Goal: Information Seeking & Learning: Learn about a topic

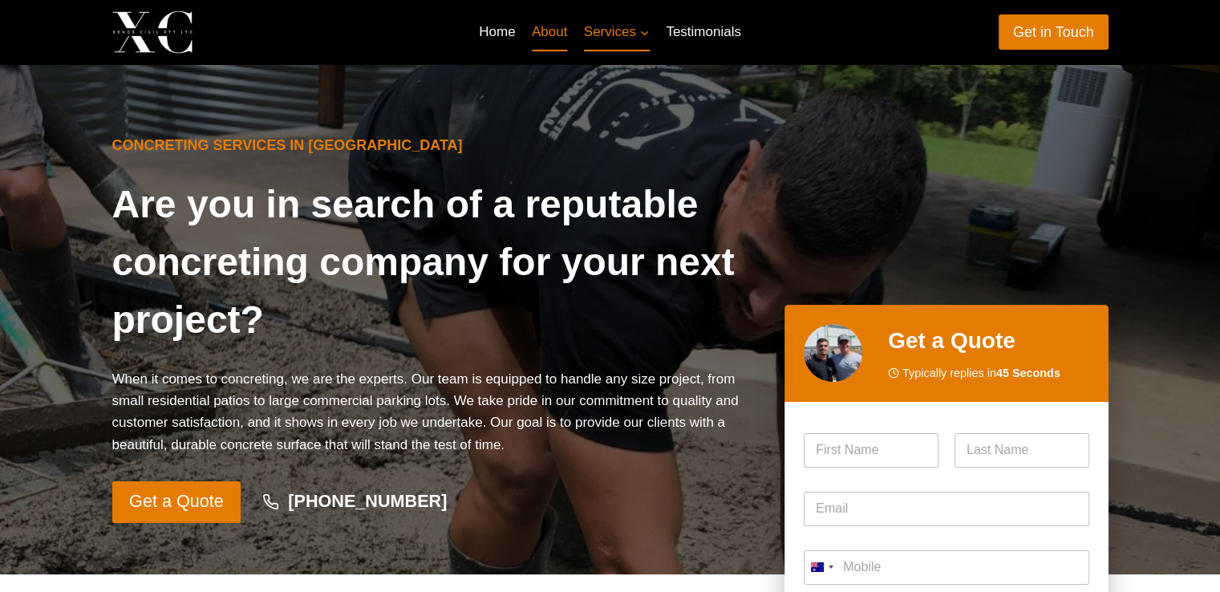
click at [547, 39] on link "About" at bounding box center [550, 32] width 52 height 39
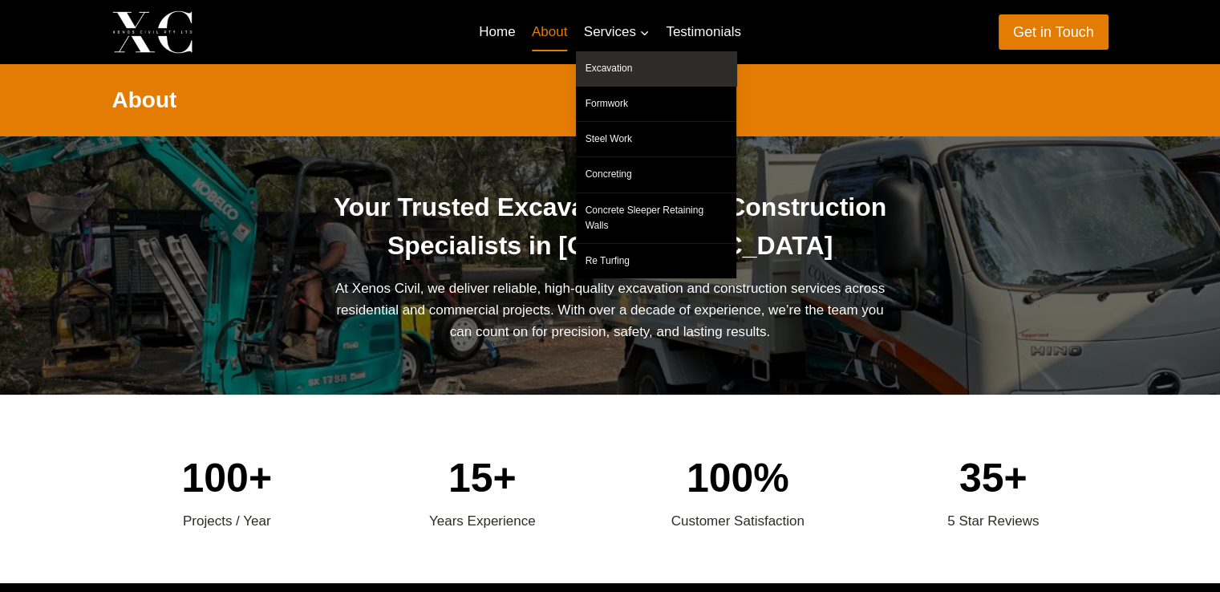
click at [623, 79] on link "Excavation" at bounding box center [656, 68] width 160 height 34
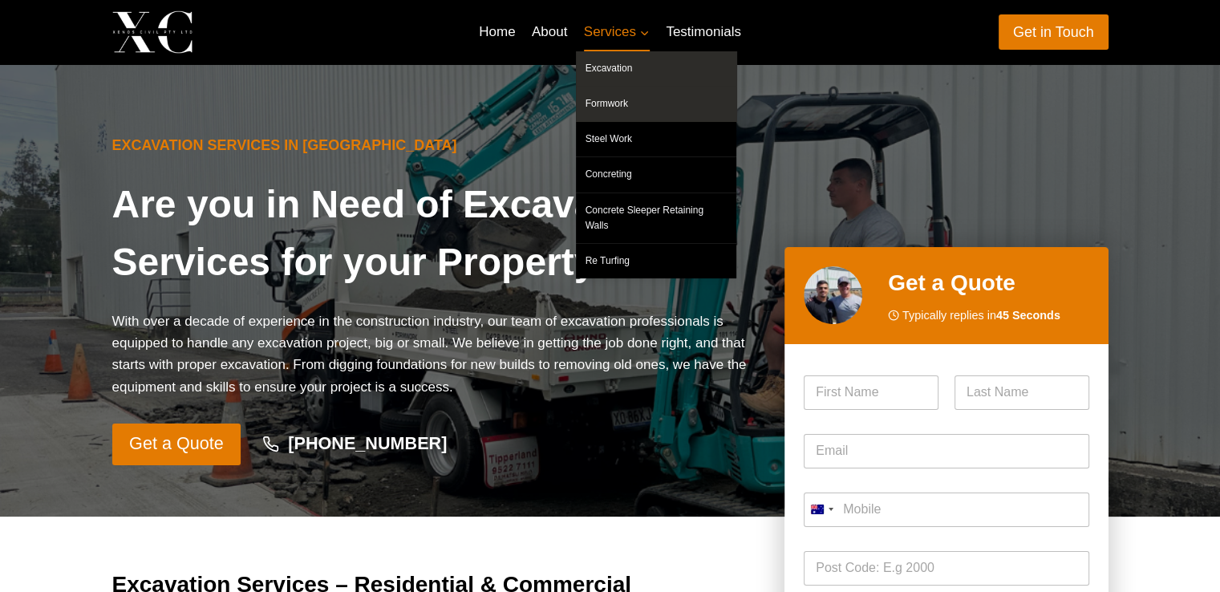
click at [639, 102] on link "Formwork" at bounding box center [656, 104] width 160 height 34
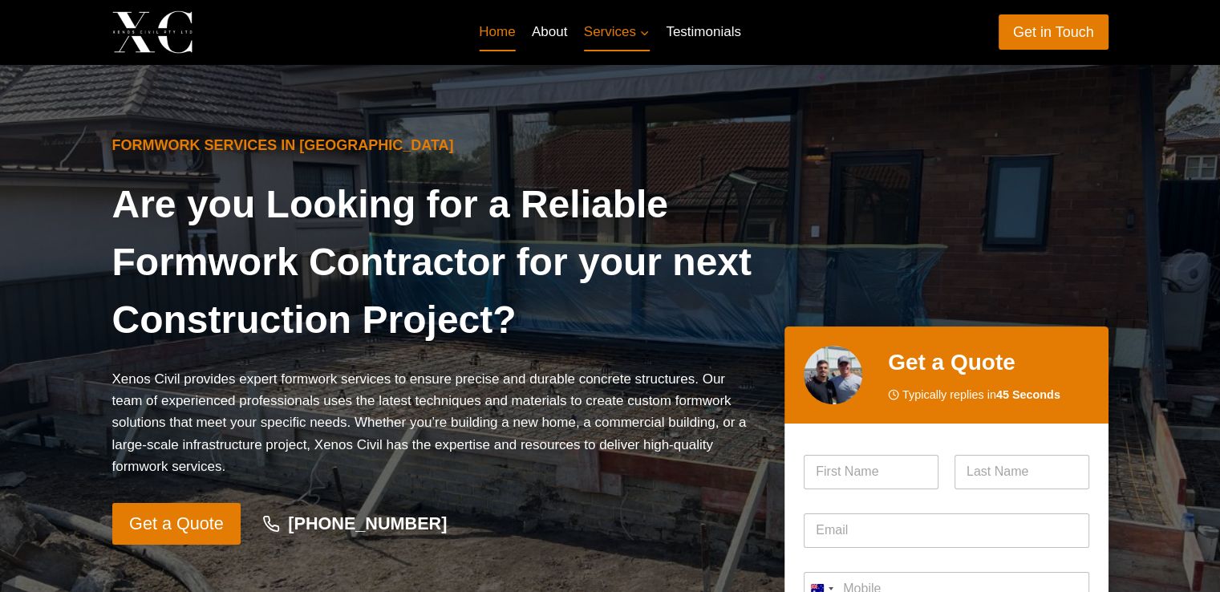
click at [507, 23] on link "Home" at bounding box center [497, 32] width 53 height 39
